Goal: Information Seeking & Learning: Check status

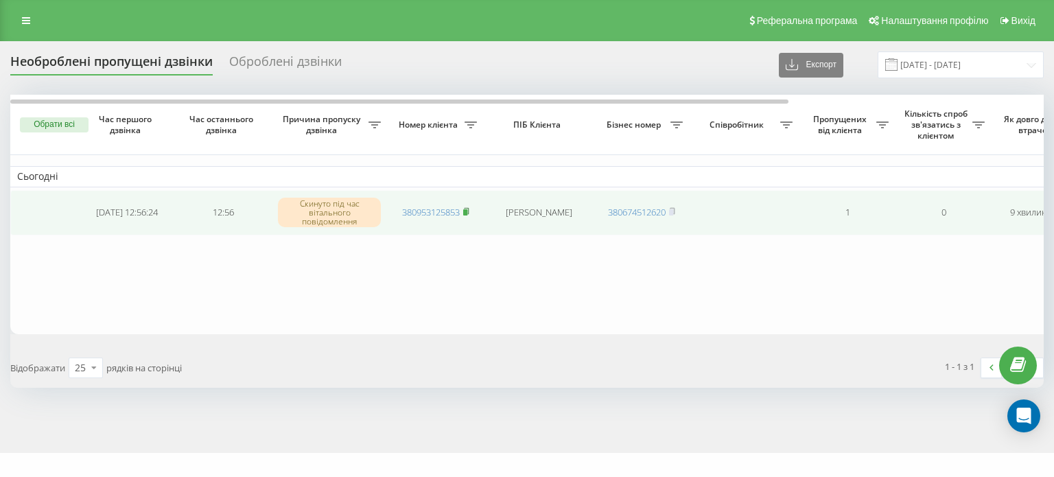
click at [467, 211] on rect at bounding box center [465, 212] width 4 height 6
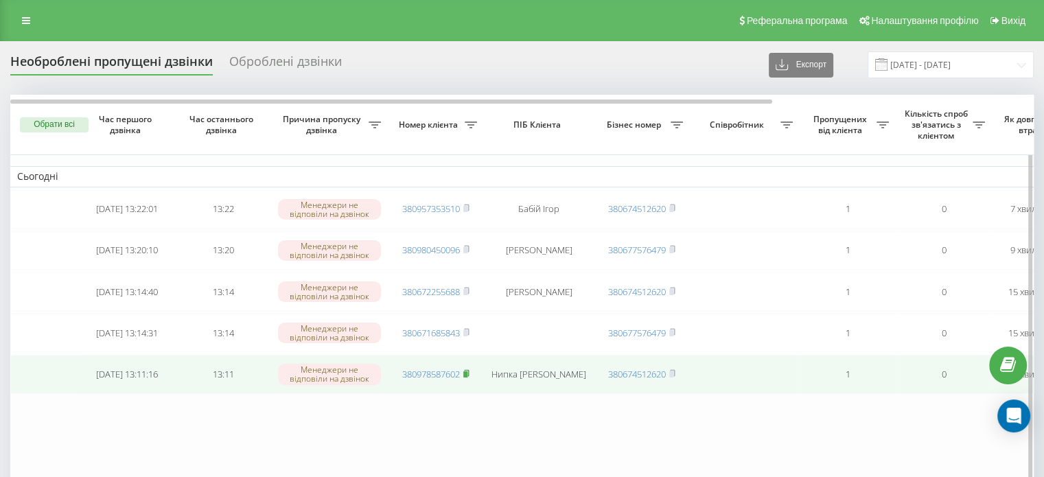
click at [467, 373] on rect at bounding box center [465, 374] width 4 height 6
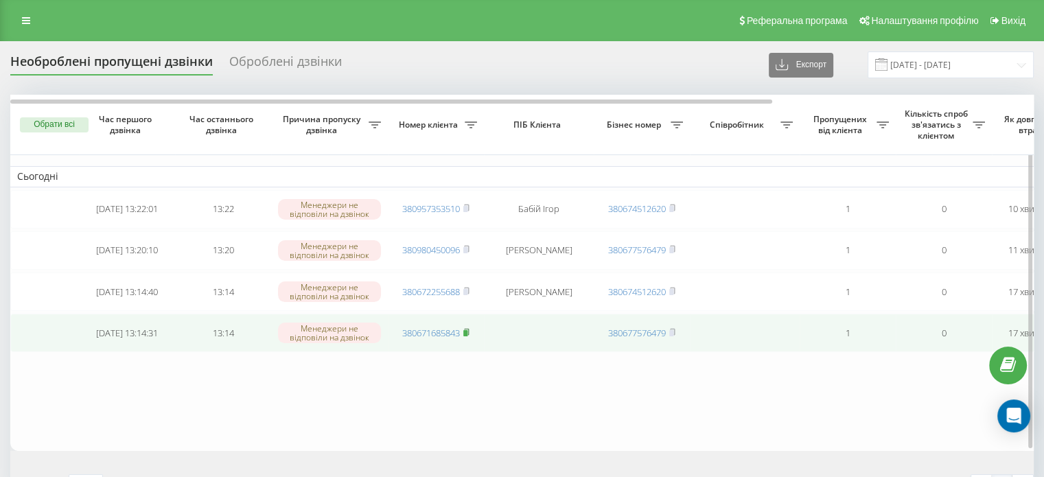
click at [467, 330] on rect at bounding box center [465, 333] width 4 height 6
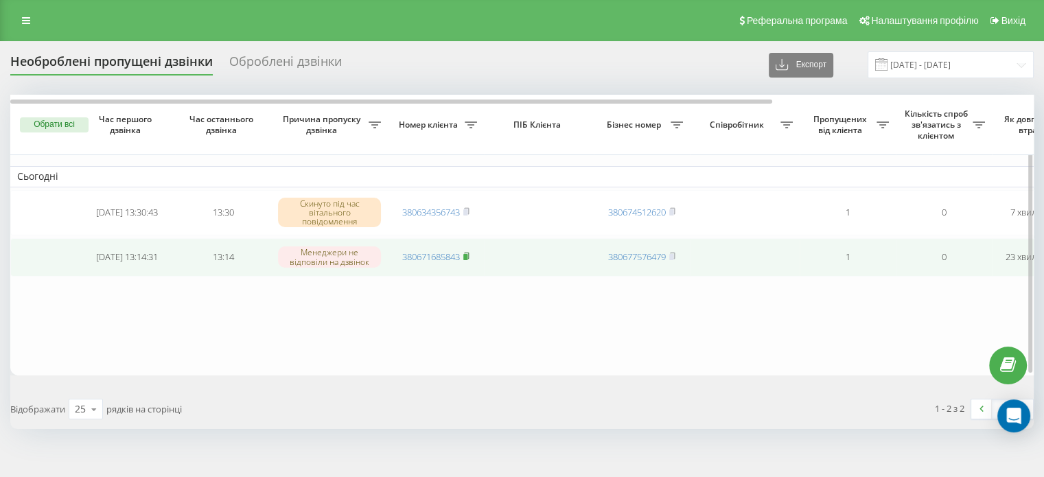
click at [467, 255] on rect at bounding box center [465, 257] width 4 height 6
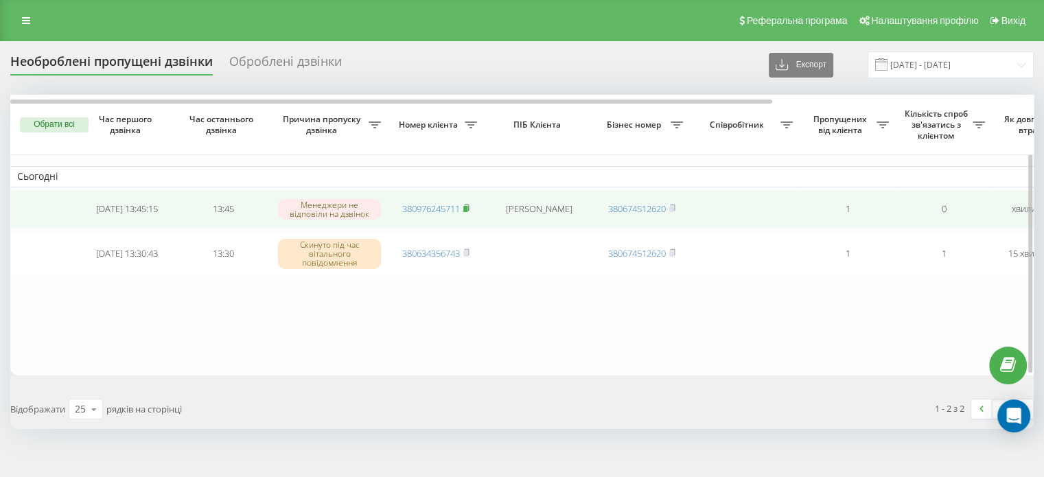
click at [467, 206] on rect at bounding box center [465, 209] width 4 height 6
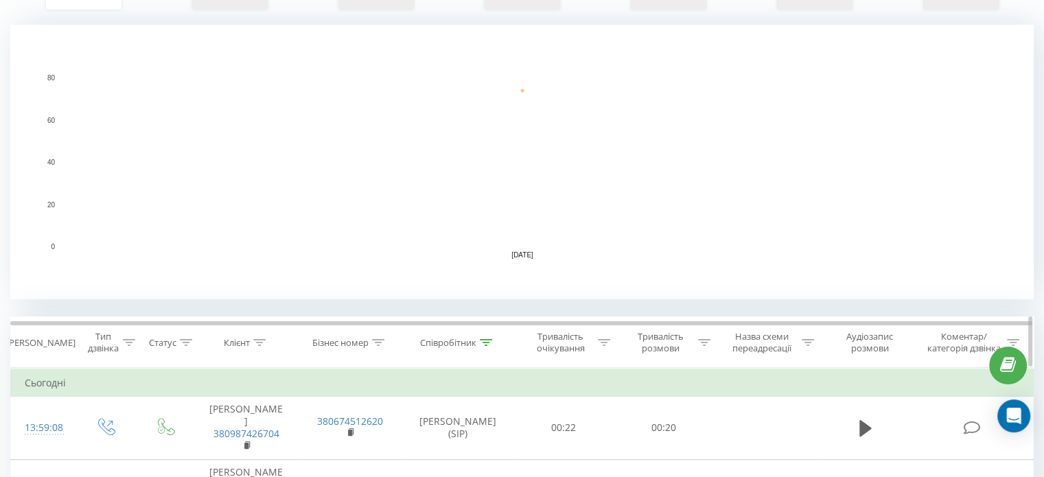
scroll to position [343, 0]
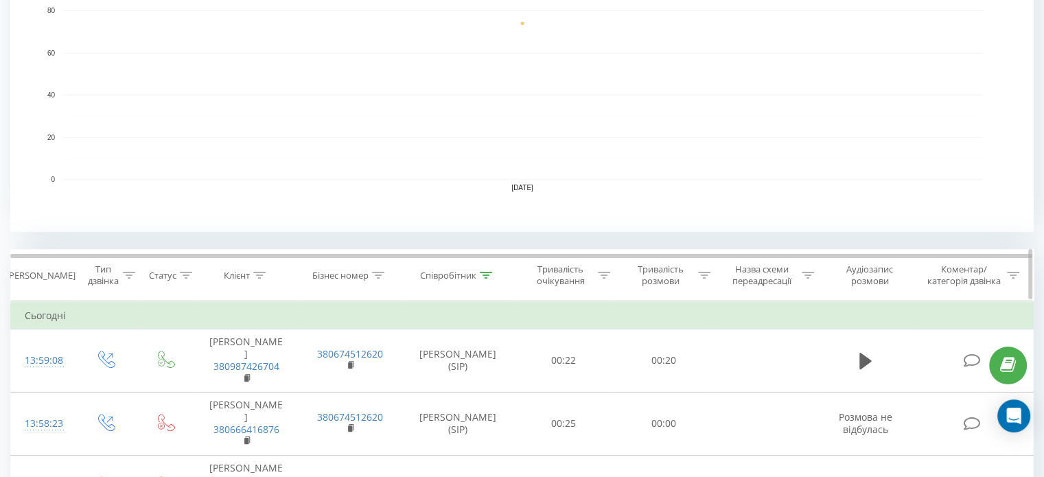
click at [481, 279] on div at bounding box center [486, 276] width 12 height 12
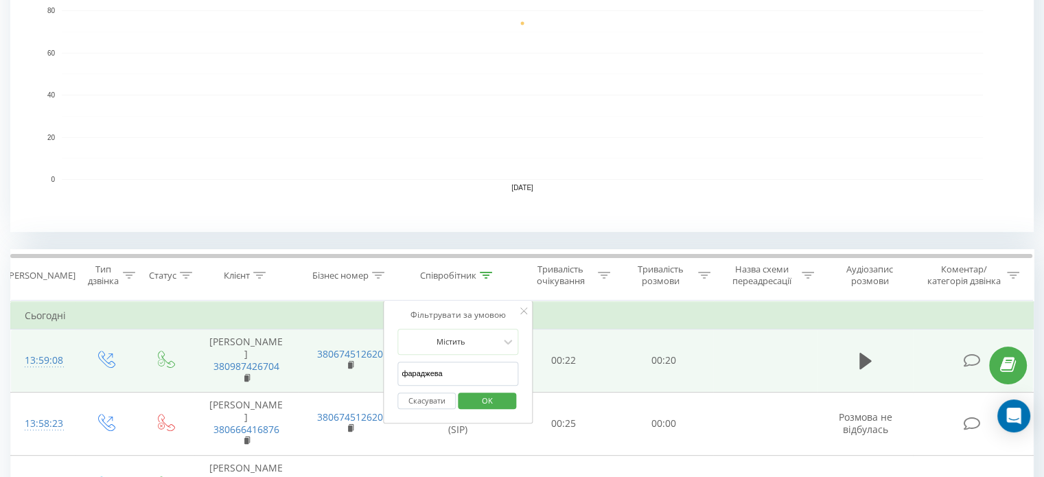
drag, startPoint x: 451, startPoint y: 375, endPoint x: 357, endPoint y: 367, distance: 93.7
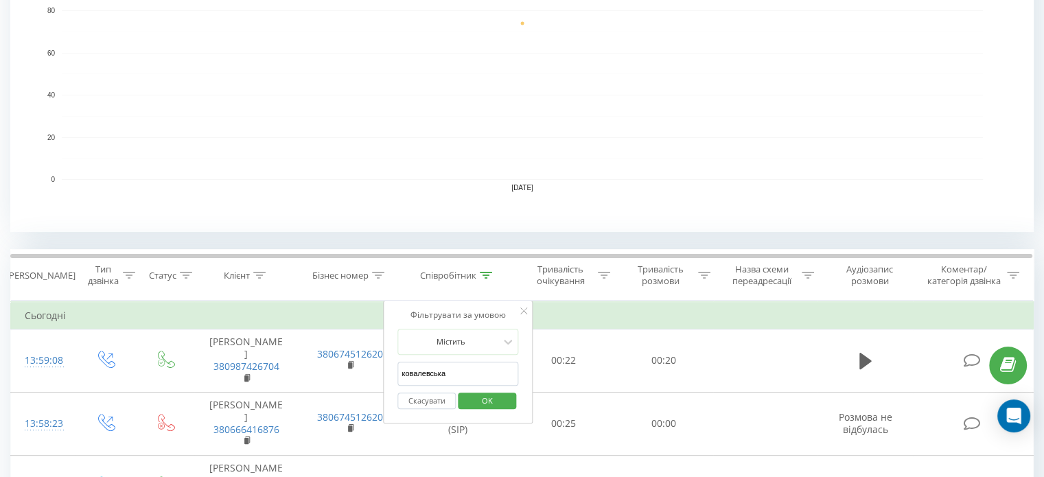
click at [489, 403] on span "OK" at bounding box center [487, 400] width 38 height 21
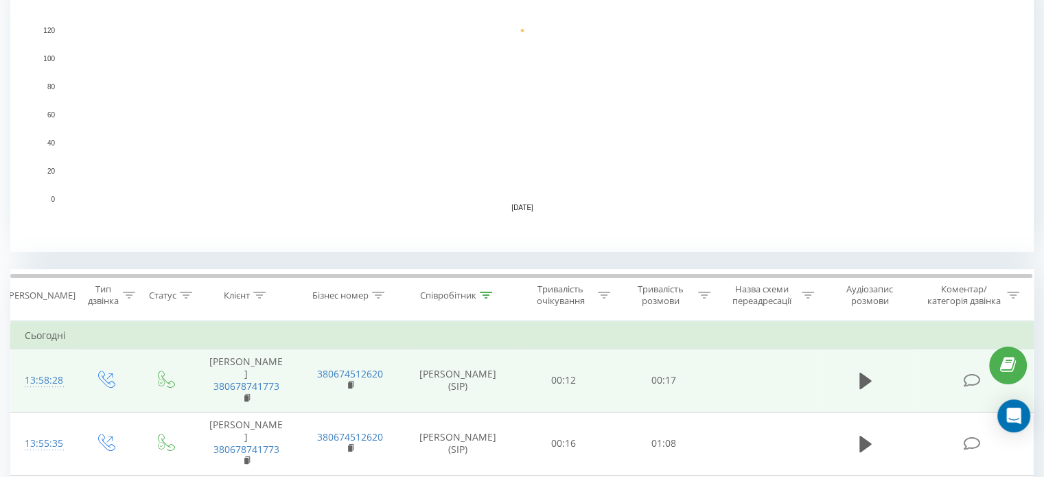
scroll to position [343, 0]
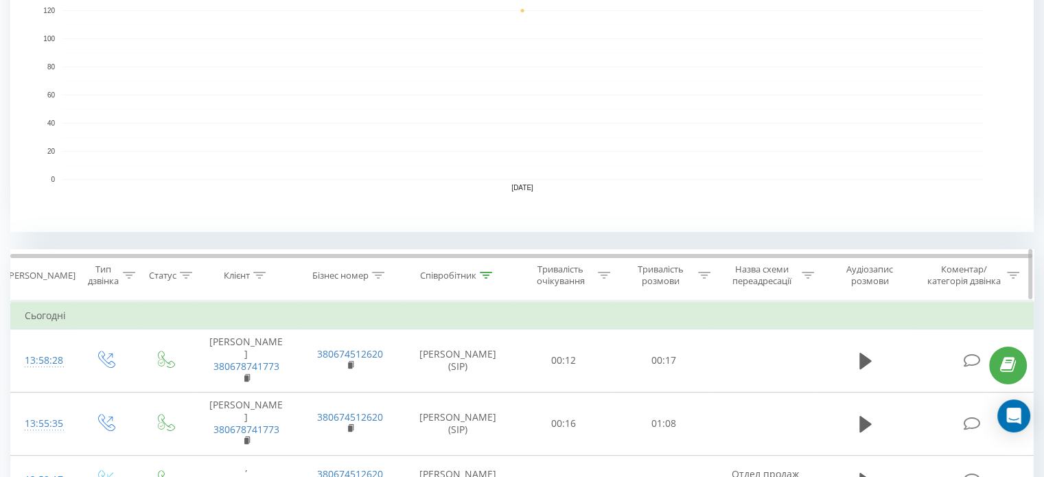
click at [491, 274] on icon at bounding box center [486, 275] width 12 height 7
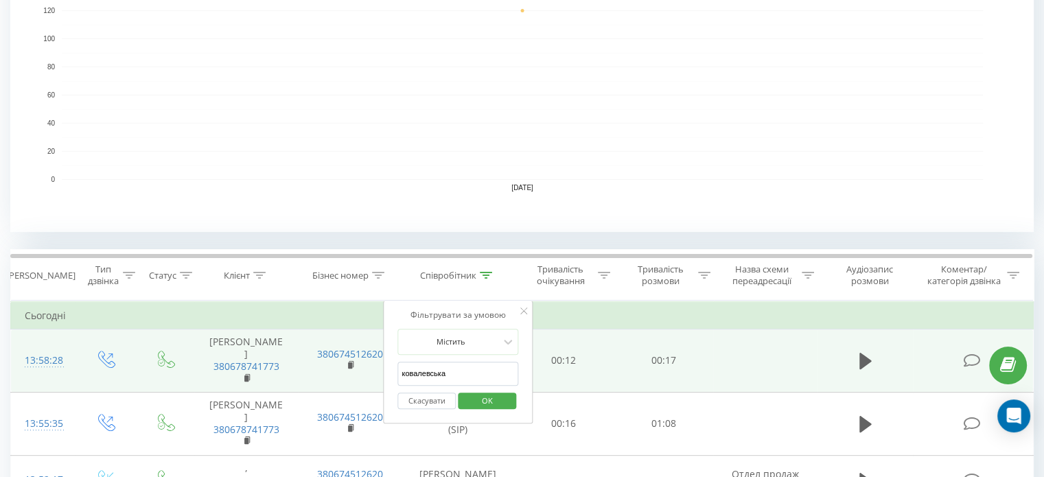
drag, startPoint x: 453, startPoint y: 370, endPoint x: 360, endPoint y: 364, distance: 92.8
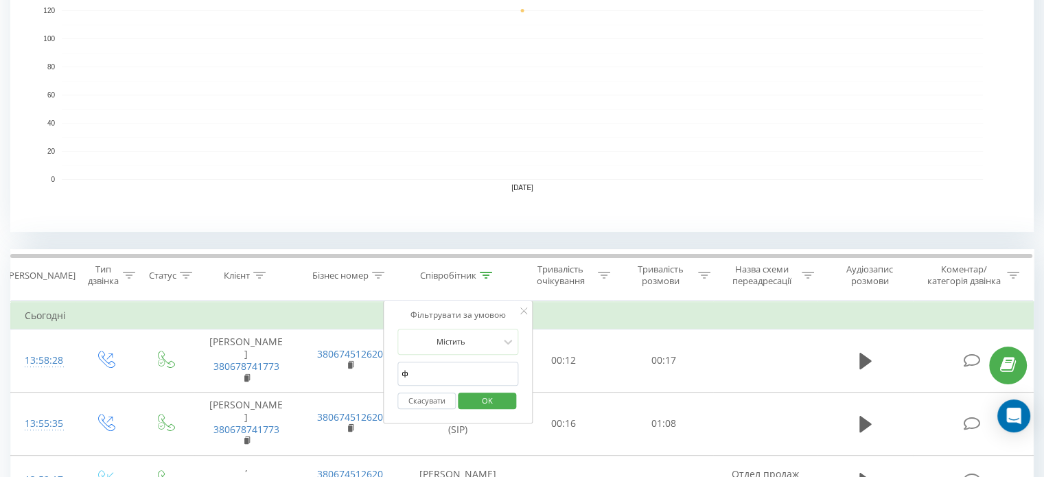
type input "фараджева"
click at [476, 403] on span "OK" at bounding box center [487, 400] width 38 height 21
